Goal: Task Accomplishment & Management: Use online tool/utility

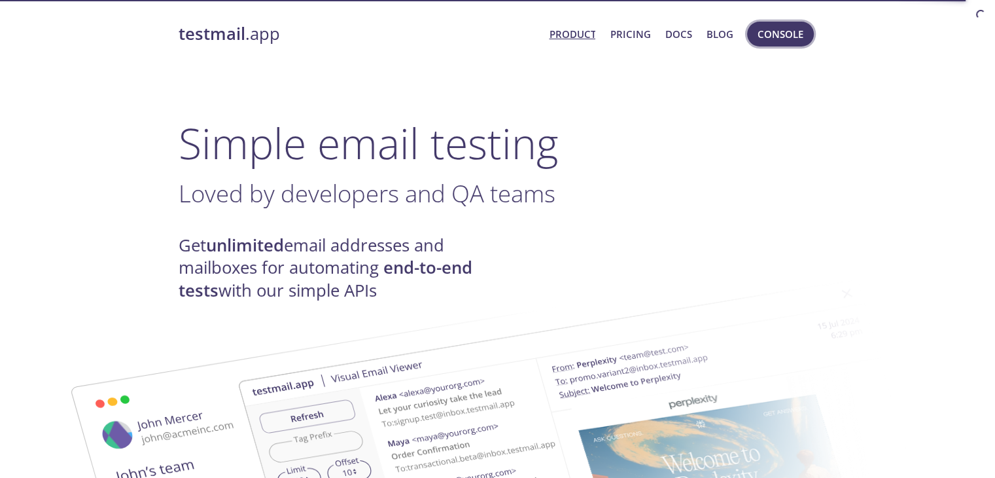
click at [756, 37] on button "Console" at bounding box center [780, 34] width 67 height 25
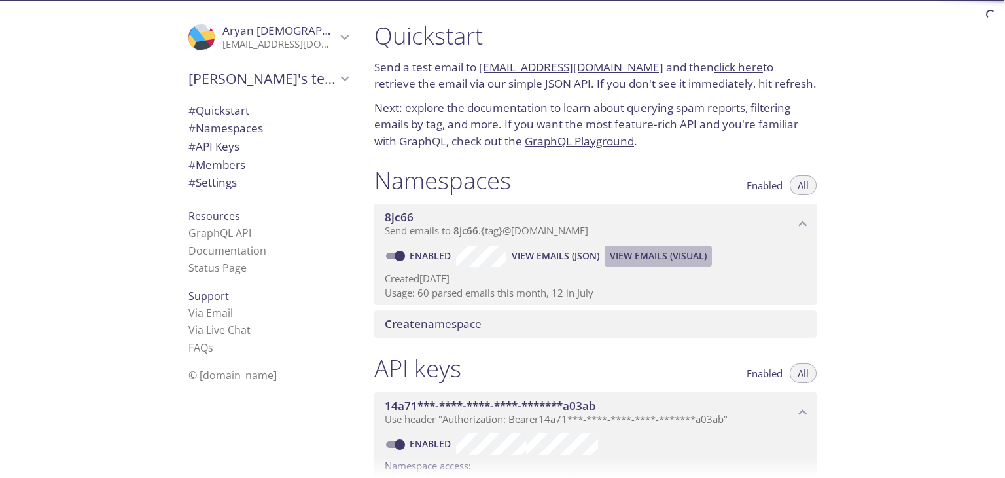
click at [659, 258] on span "View Emails (Visual)" at bounding box center [658, 256] width 97 height 16
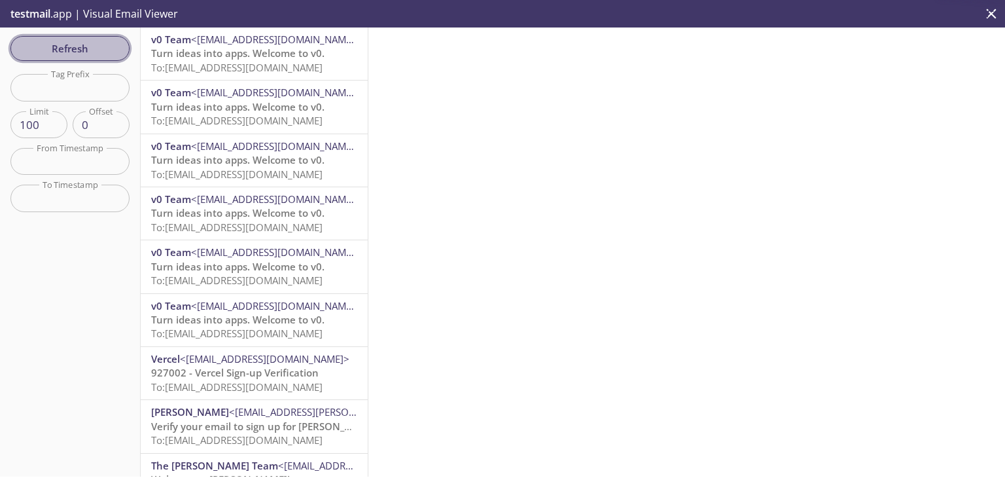
click at [99, 39] on button "Refresh" at bounding box center [69, 48] width 119 height 25
click at [105, 50] on span "Refresh" at bounding box center [70, 48] width 98 height 17
click at [123, 45] on button "Refresh" at bounding box center [69, 48] width 119 height 25
click at [113, 50] on span "Refresh" at bounding box center [70, 48] width 98 height 17
click at [111, 52] on span "Refresh" at bounding box center [70, 48] width 98 height 17
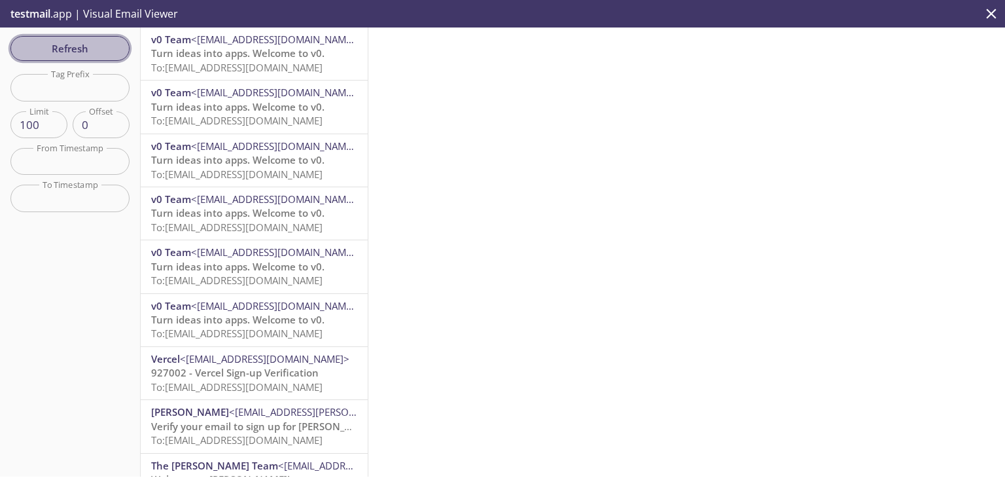
click at [111, 52] on span "Refresh" at bounding box center [70, 48] width 98 height 17
click at [113, 51] on span "Refresh" at bounding box center [70, 48] width 98 height 17
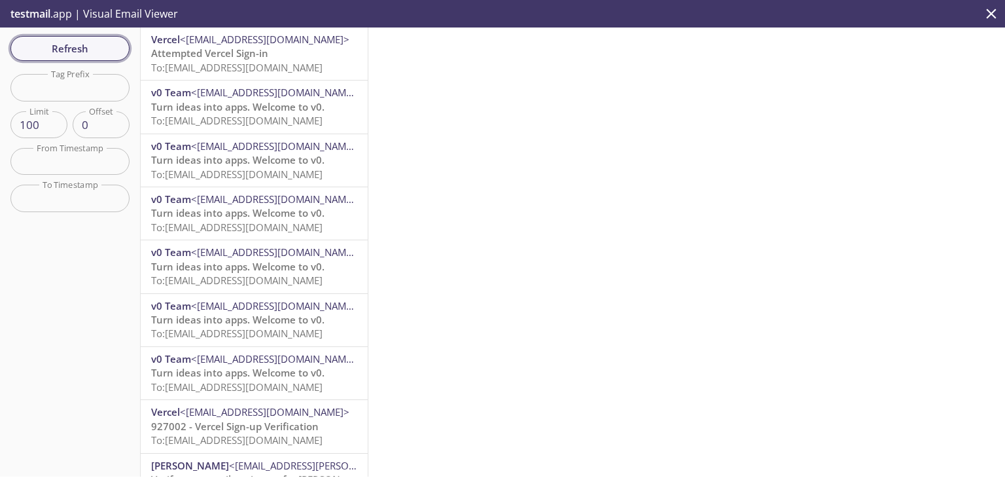
click at [107, 52] on span "Refresh" at bounding box center [70, 48] width 98 height 17
click at [179, 59] on span "Attempted Vercel Sign-in" at bounding box center [209, 52] width 117 height 13
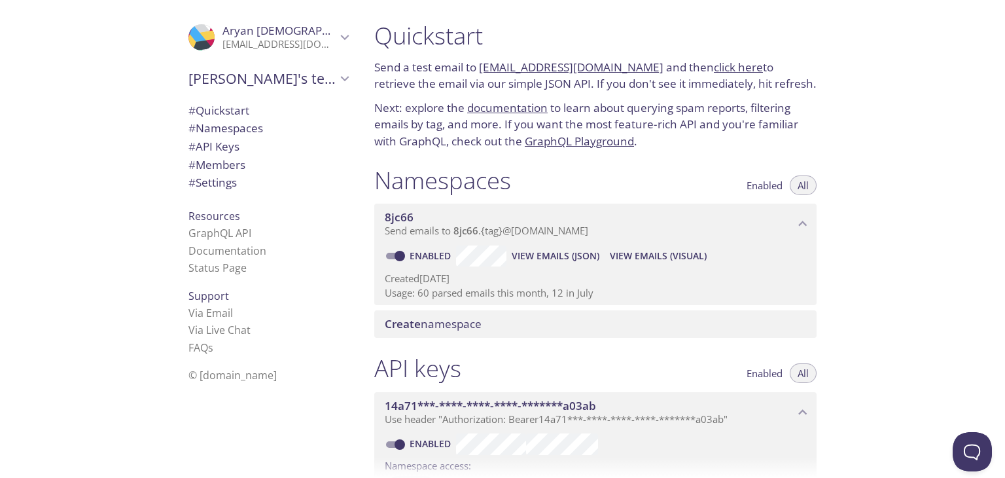
click at [585, 257] on span "View Emails (JSON)" at bounding box center [556, 256] width 88 height 16
click at [709, 256] on button "View Emails (Visual)" at bounding box center [657, 255] width 107 height 21
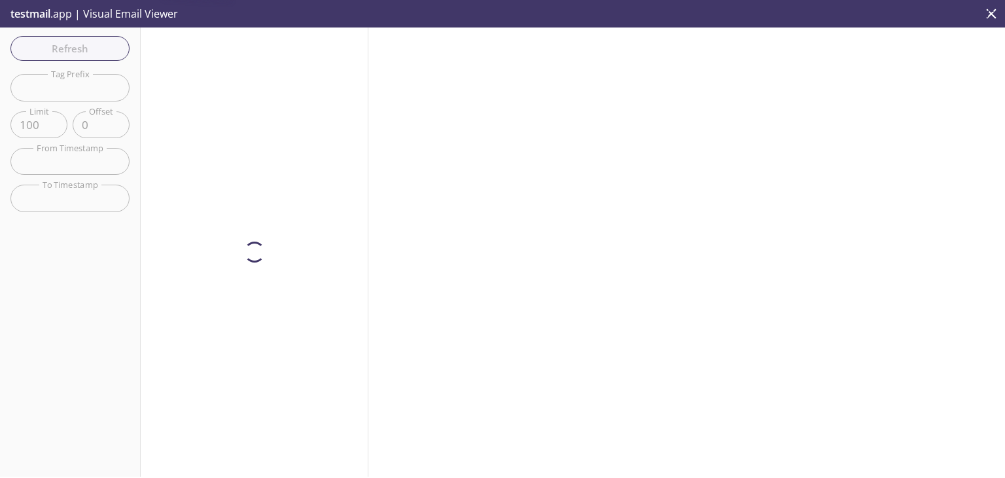
drag, startPoint x: 685, startPoint y: 253, endPoint x: 249, endPoint y: 114, distance: 457.6
click at [684, 253] on div at bounding box center [686, 251] width 636 height 449
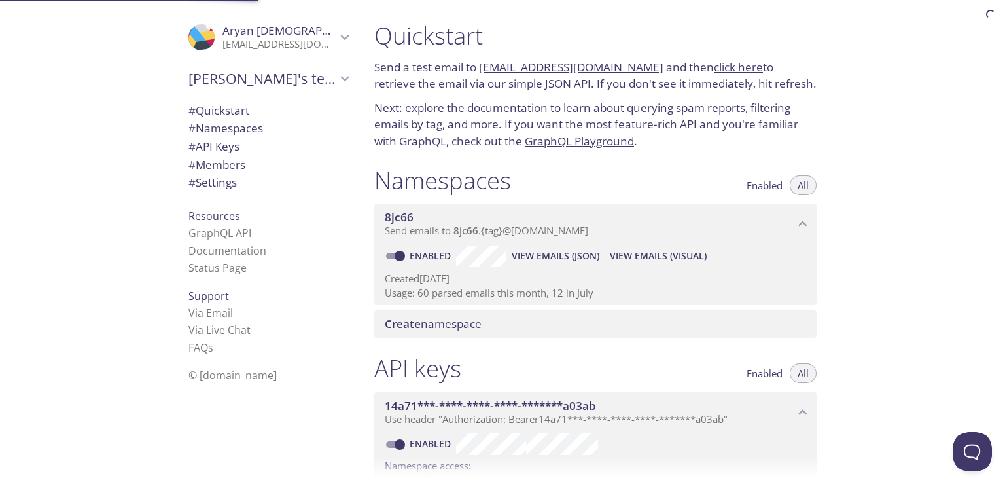
click at [683, 254] on span "View Emails (Visual)" at bounding box center [658, 256] width 97 height 16
